Goal: Task Accomplishment & Management: Use online tool/utility

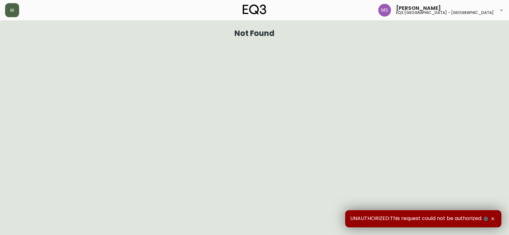
click at [10, 7] on button "button" at bounding box center [12, 10] width 14 height 14
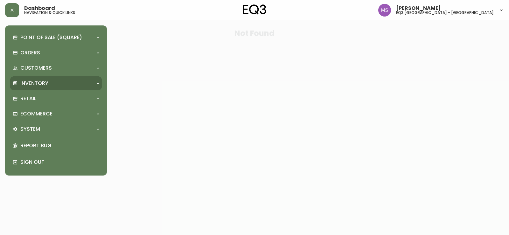
click at [29, 80] on p "Inventory" at bounding box center [34, 83] width 28 height 7
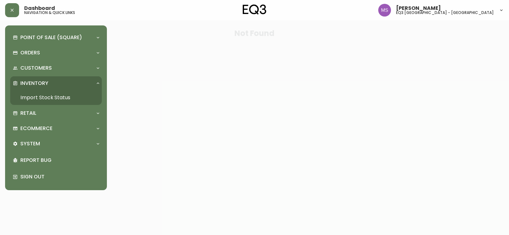
click at [36, 95] on link "Import Stock Status" at bounding box center [56, 97] width 92 height 15
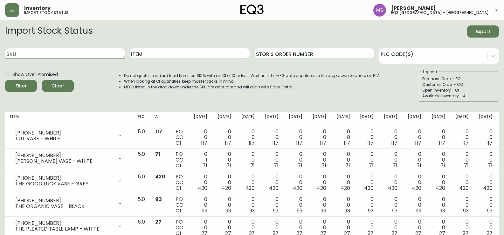
click at [90, 57] on input "SKU" at bounding box center [65, 53] width 120 height 10
paste input "7170-0451-13"
click at [5, 80] on button "Filter" at bounding box center [21, 86] width 32 height 12
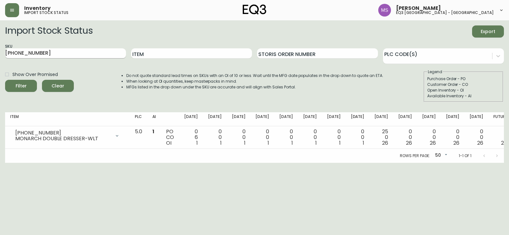
click at [38, 54] on input "7170-0451-13" at bounding box center [65, 53] width 121 height 10
type input "7170-0451-"
click at [5, 80] on button "Filter" at bounding box center [21, 86] width 32 height 12
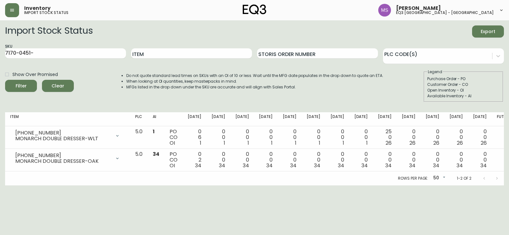
click at [26, 185] on html "Inventory import stock status Marlond Samedy eq3 montréal - st laurent Import S…" at bounding box center [254, 92] width 509 height 185
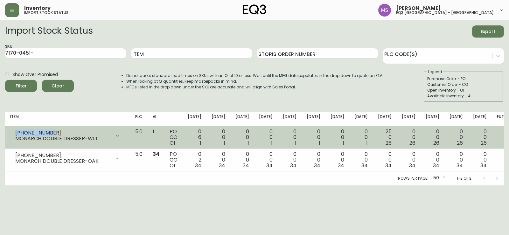
drag, startPoint x: 50, startPoint y: 132, endPoint x: 6, endPoint y: 131, distance: 43.6
click at [6, 131] on td "7170-0451-13 MONARCH DOUBLE DRESSER-WLT Opening Balance 7 ( Sep 03, 2025 ) Cust…" at bounding box center [67, 137] width 125 height 23
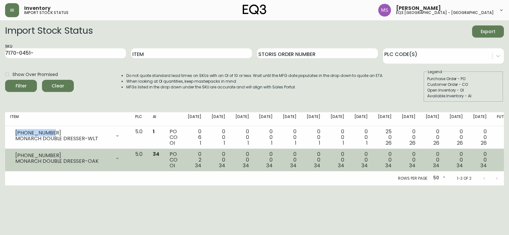
copy div "7170-0451-13"
